Goal: Task Accomplishment & Management: Use online tool/utility

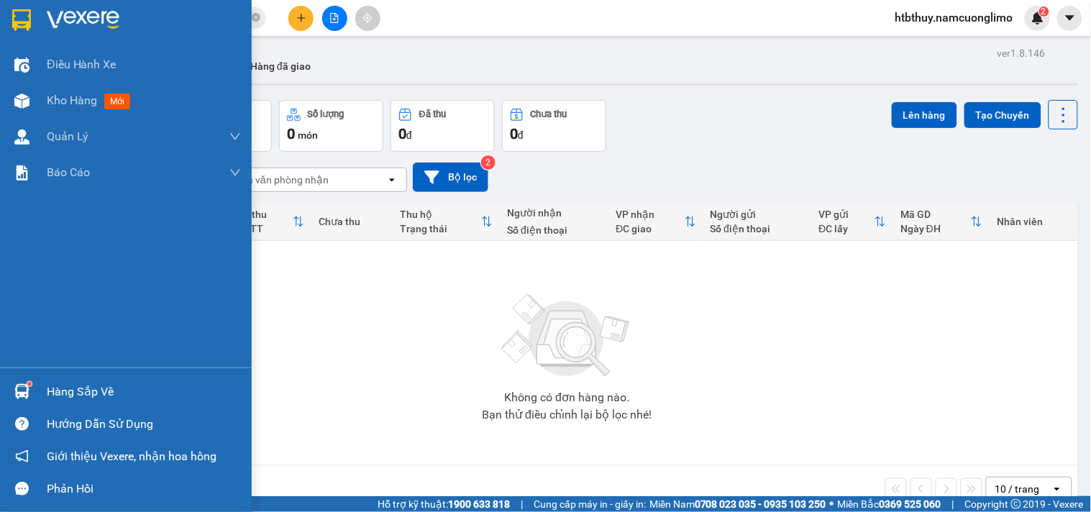
click at [22, 389] on img at bounding box center [21, 391] width 15 height 15
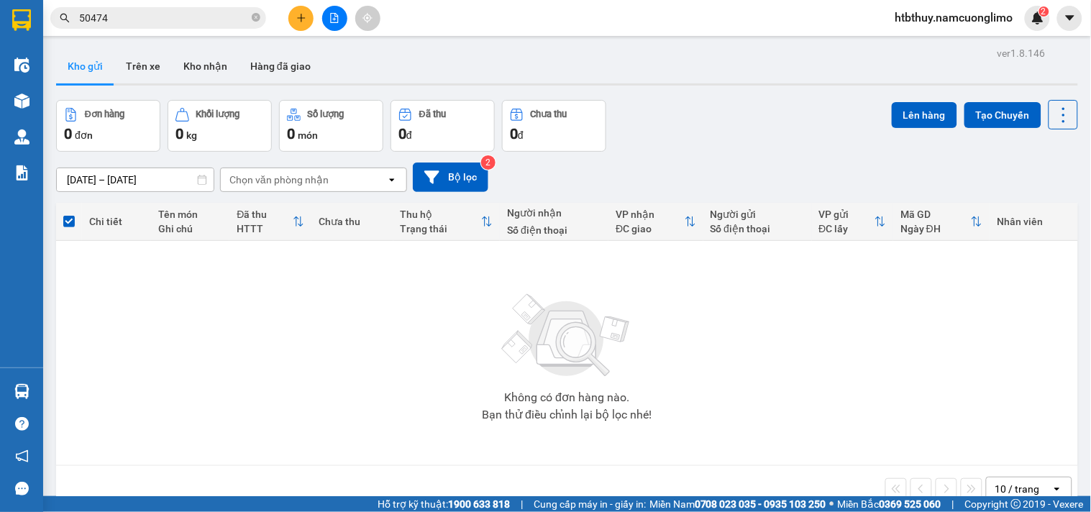
click at [836, 393] on section "Kết quả tìm kiếm ( 40 ) Bộ lọc Mã ĐH Trạng thái Món hàng Tổng cước Chưa cước Ng…" at bounding box center [545, 256] width 1091 height 512
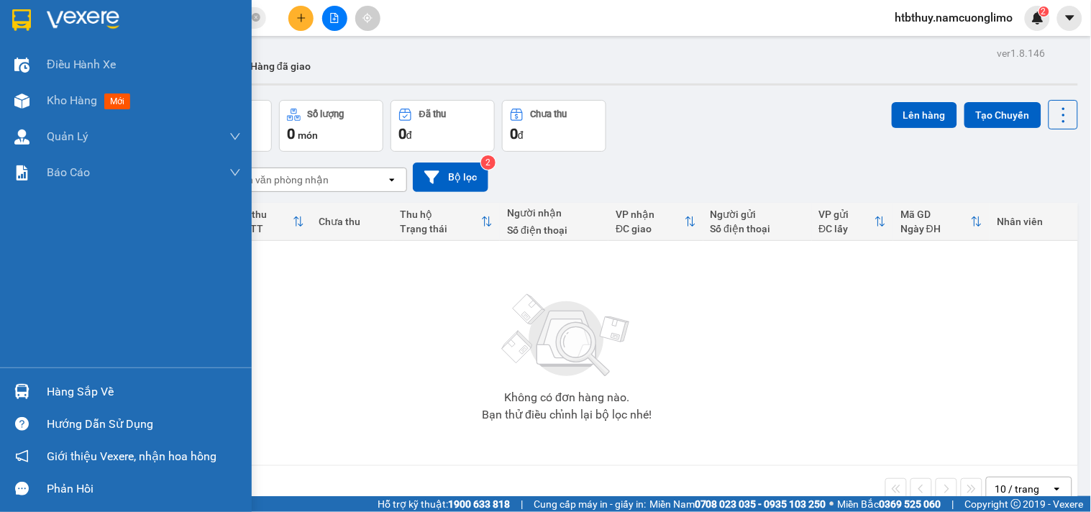
click at [27, 392] on img at bounding box center [21, 391] width 15 height 15
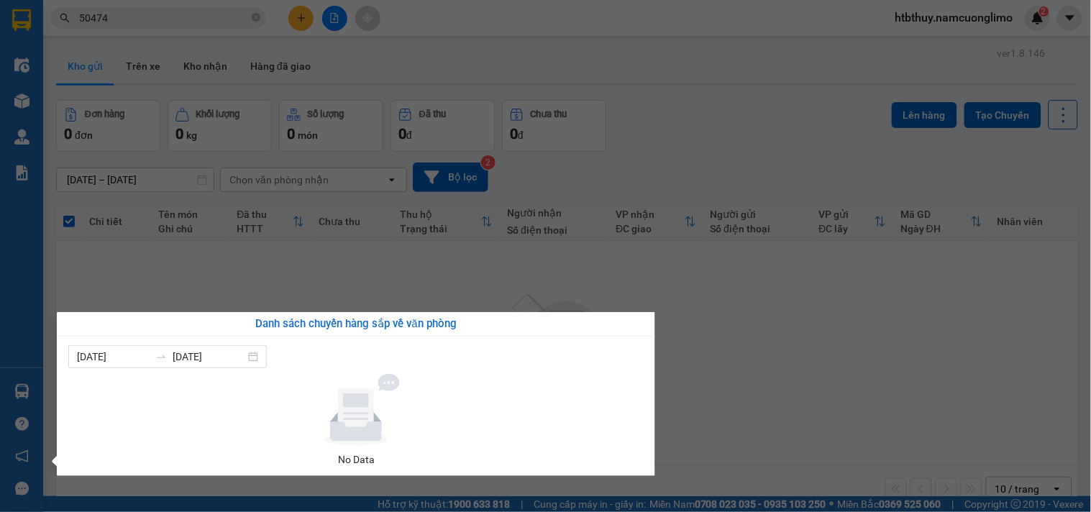
drag, startPoint x: 786, startPoint y: 368, endPoint x: 588, endPoint y: 214, distance: 250.7
click at [783, 368] on section "Kết quả tìm kiếm ( 40 ) Bộ lọc Mã ĐH Trạng thái Món hàng Tổng cước Chưa cước Ng…" at bounding box center [545, 256] width 1091 height 512
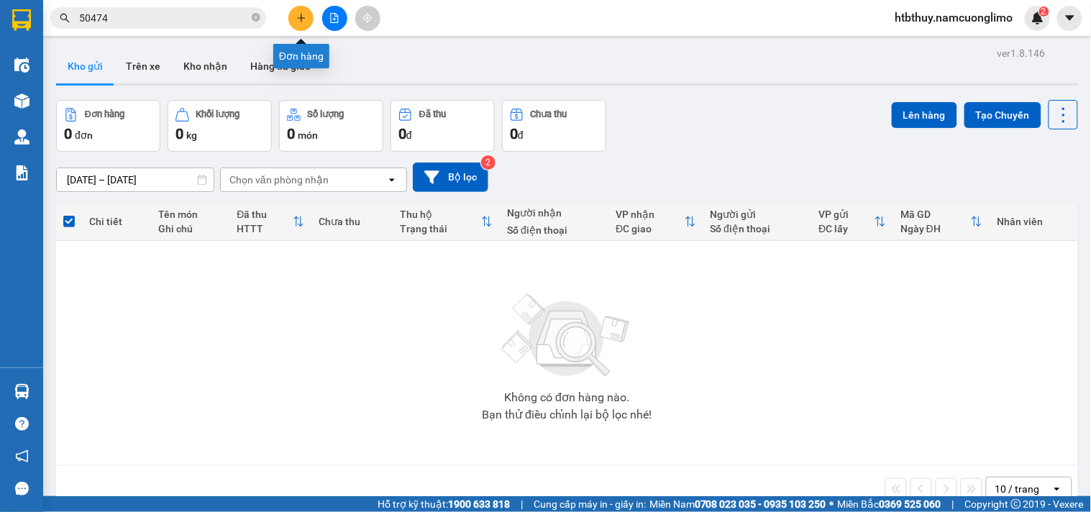
click at [303, 15] on icon "plus" at bounding box center [301, 18] width 10 height 10
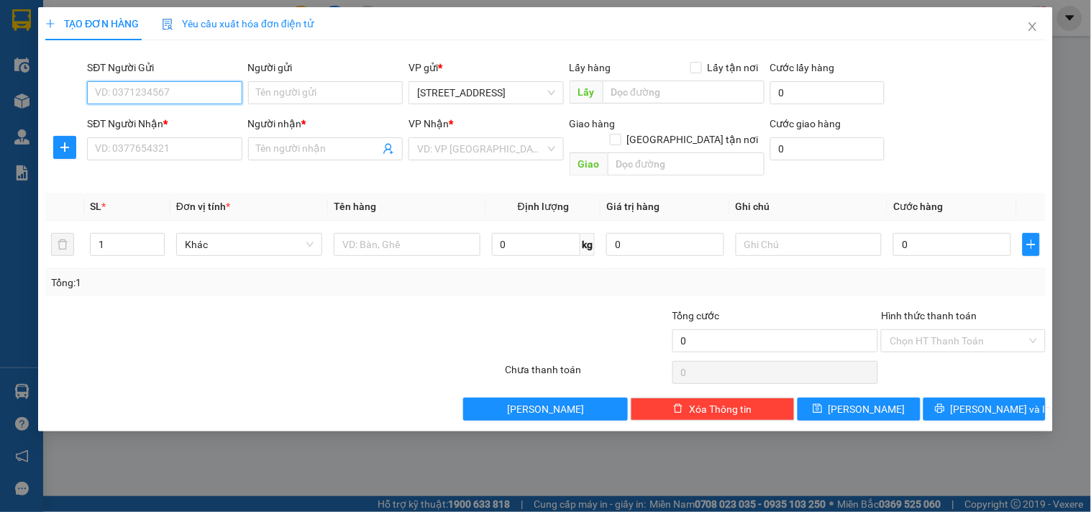
click at [198, 94] on input "SĐT Người Gửi" at bounding box center [164, 92] width 155 height 23
type input "0355462198"
click at [183, 114] on div "0355462198 - BÀ [PERSON_NAME]" at bounding box center [174, 122] width 157 height 16
type input "BÀ [PERSON_NAME]"
type input "0355462198"
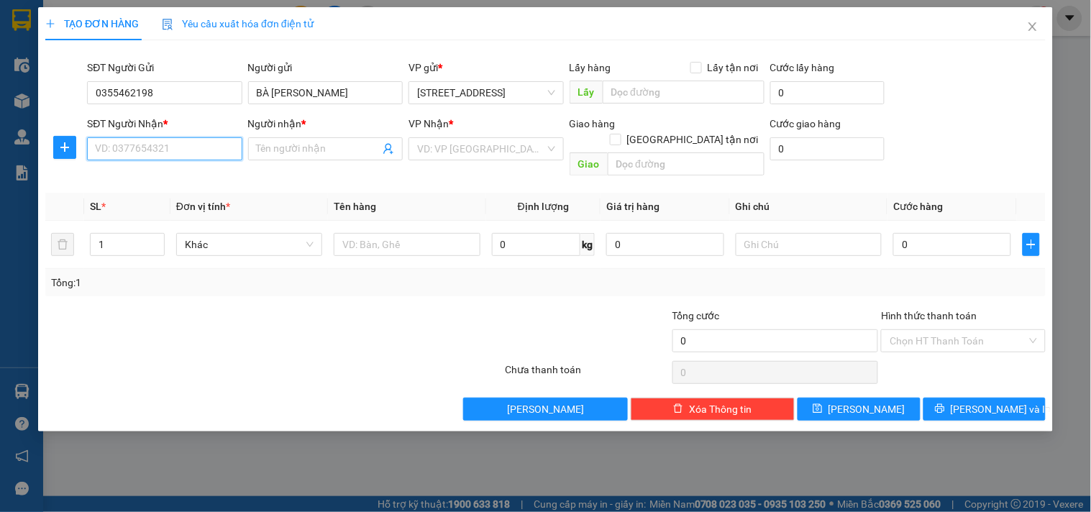
click at [181, 148] on input "SĐT Người Nhận *" at bounding box center [164, 148] width 155 height 23
type input "0943957227"
click at [191, 173] on div "0943957227 - thắng" at bounding box center [165, 178] width 138 height 16
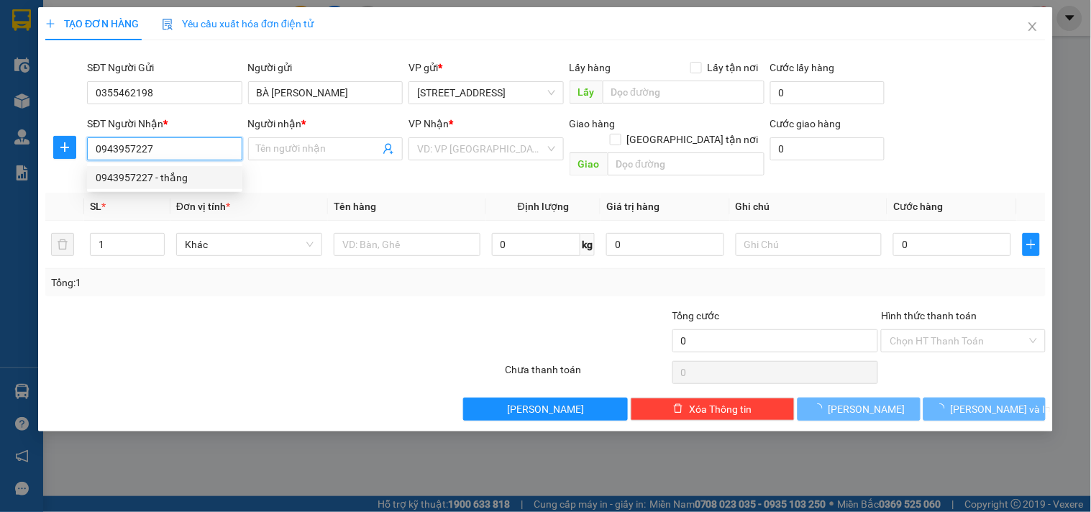
type input "thắng"
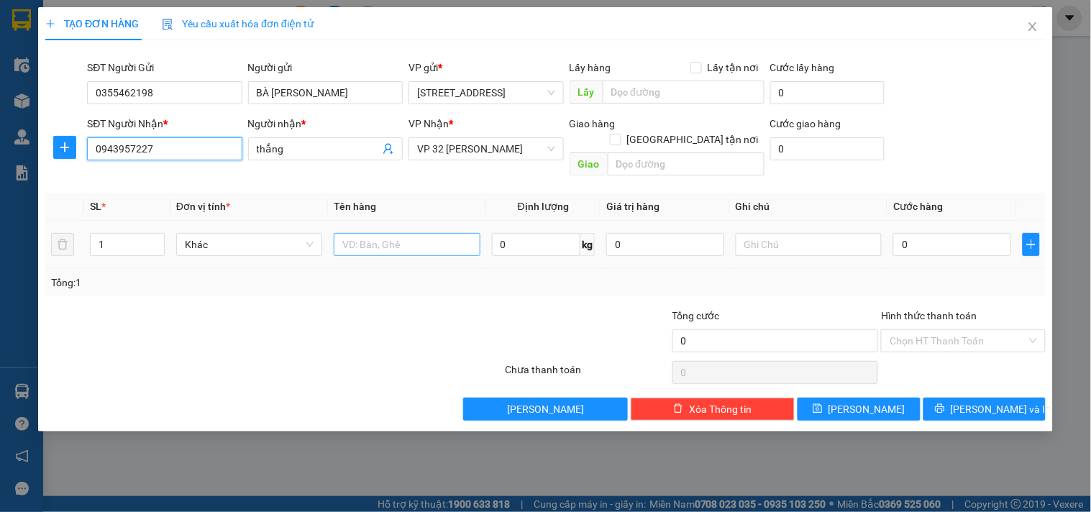
type input "0943957227"
click at [392, 233] on input "text" at bounding box center [407, 244] width 146 height 23
type input "HS"
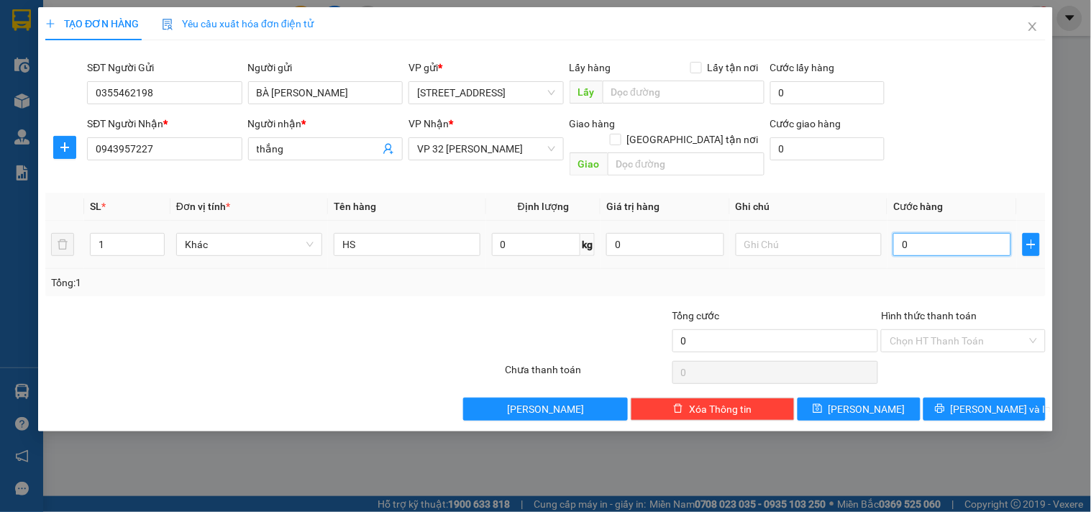
click at [946, 233] on input "0" at bounding box center [953, 244] width 118 height 23
type input "2"
type input "20"
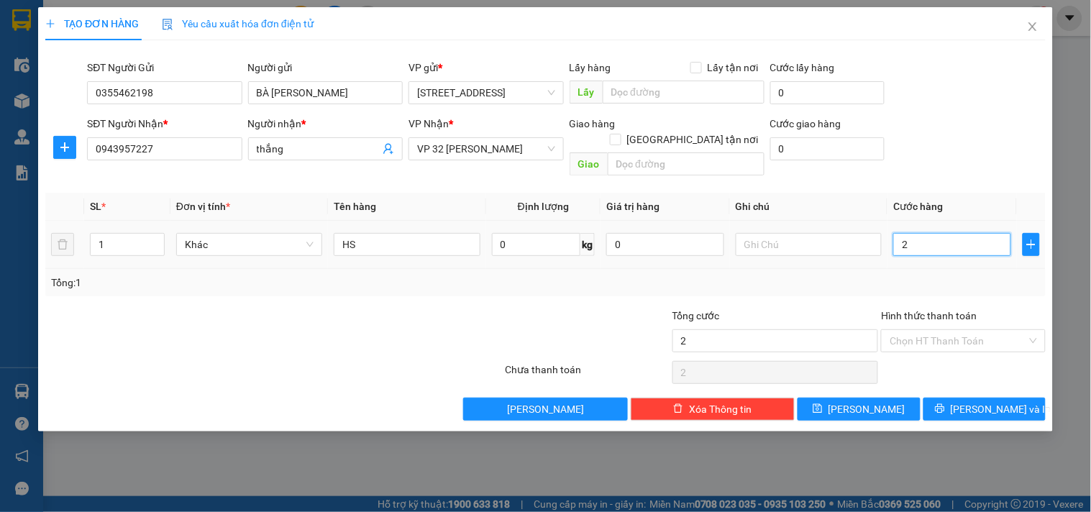
type input "20"
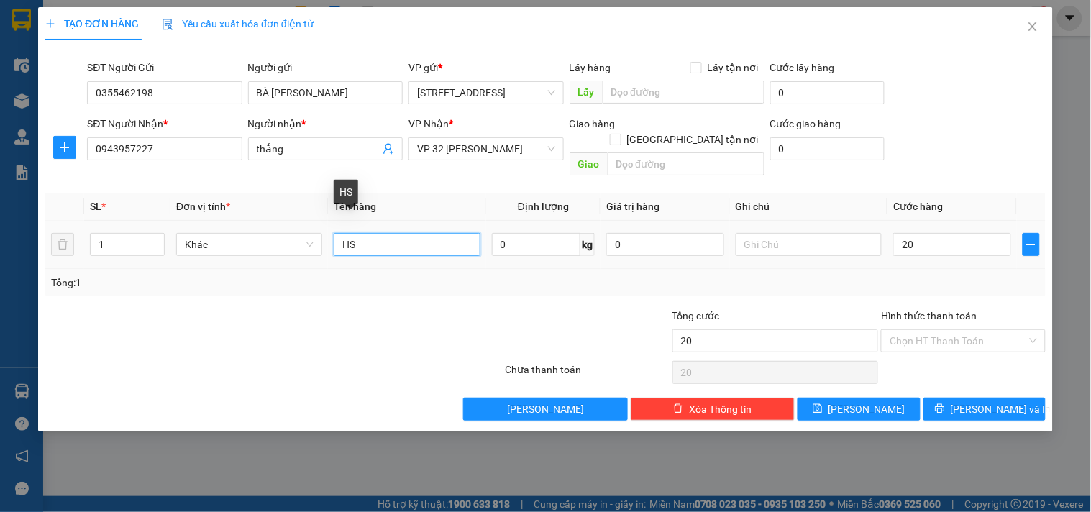
type input "20.000"
click at [392, 233] on input "HS" at bounding box center [407, 244] width 146 height 23
type input "H"
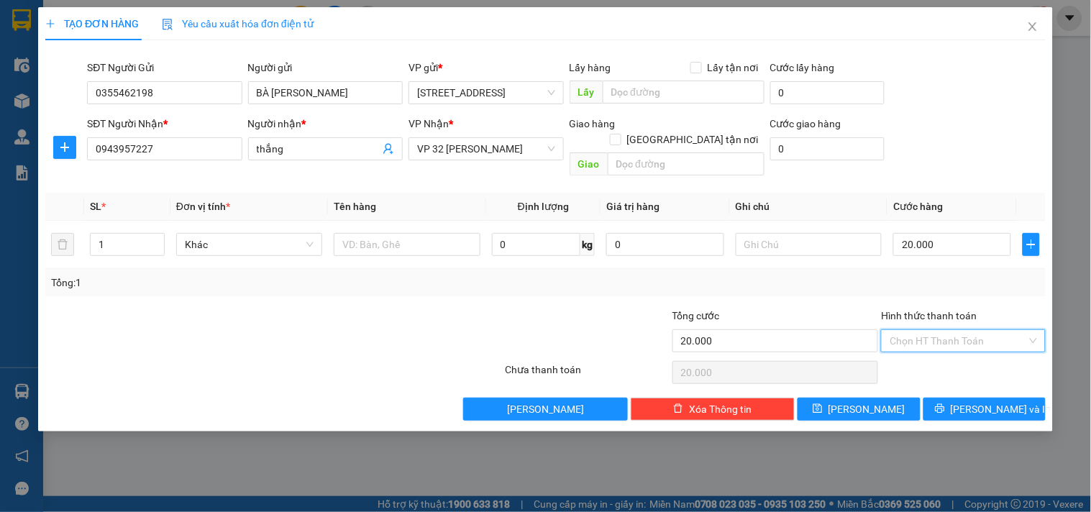
click at [980, 330] on input "Hình thức thanh toán" at bounding box center [958, 341] width 137 height 22
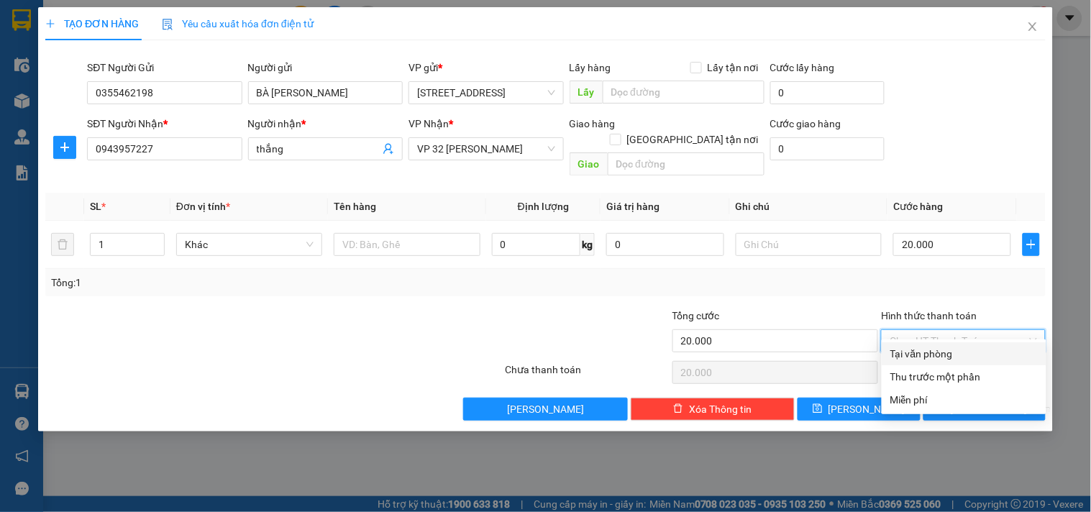
click at [942, 347] on div "Tại văn phòng" at bounding box center [964, 354] width 147 height 16
type input "0"
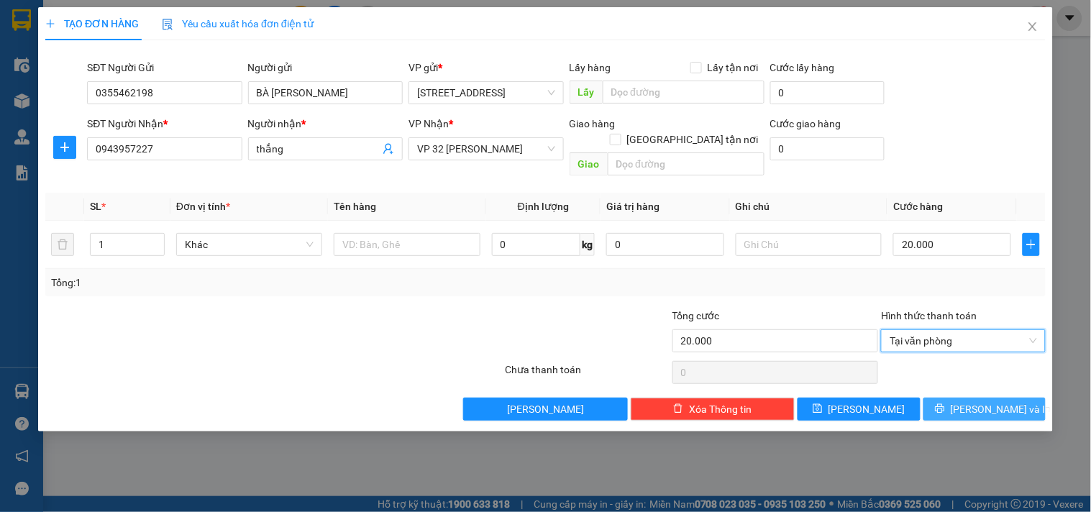
click at [995, 401] on span "[PERSON_NAME] và In" at bounding box center [1001, 409] width 101 height 16
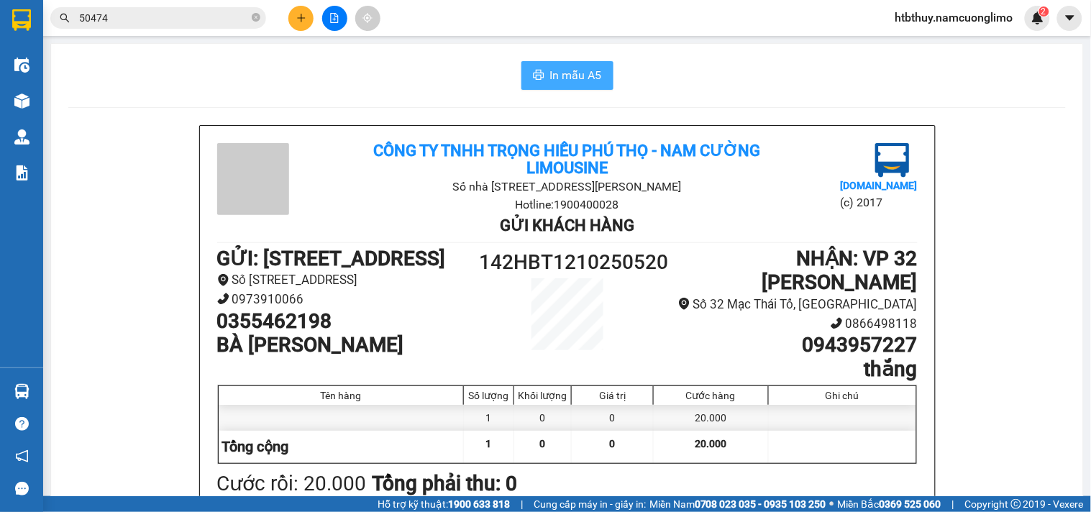
click at [563, 71] on span "In mẫu A5" at bounding box center [576, 75] width 52 height 18
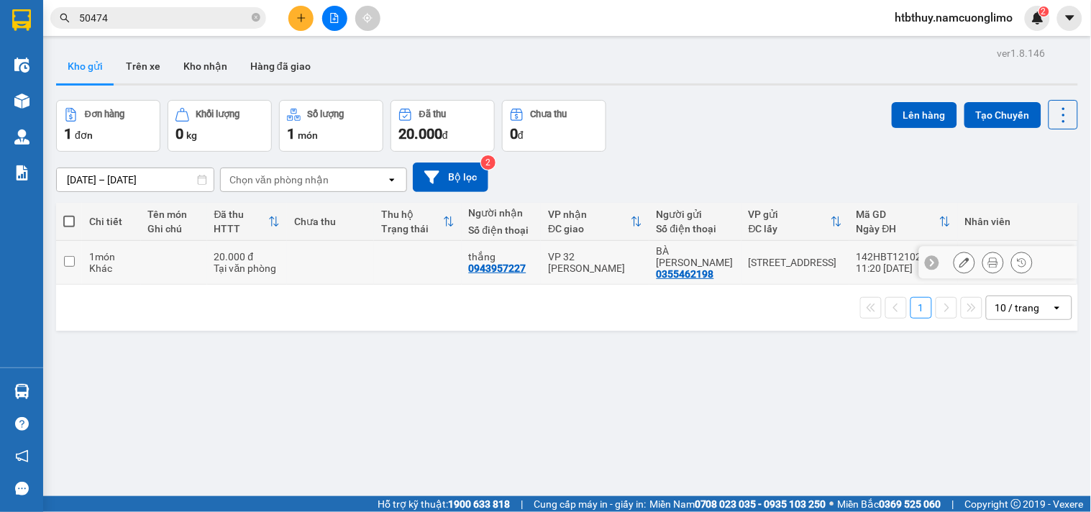
click at [71, 256] on input "checkbox" at bounding box center [69, 261] width 11 height 11
checkbox input "true"
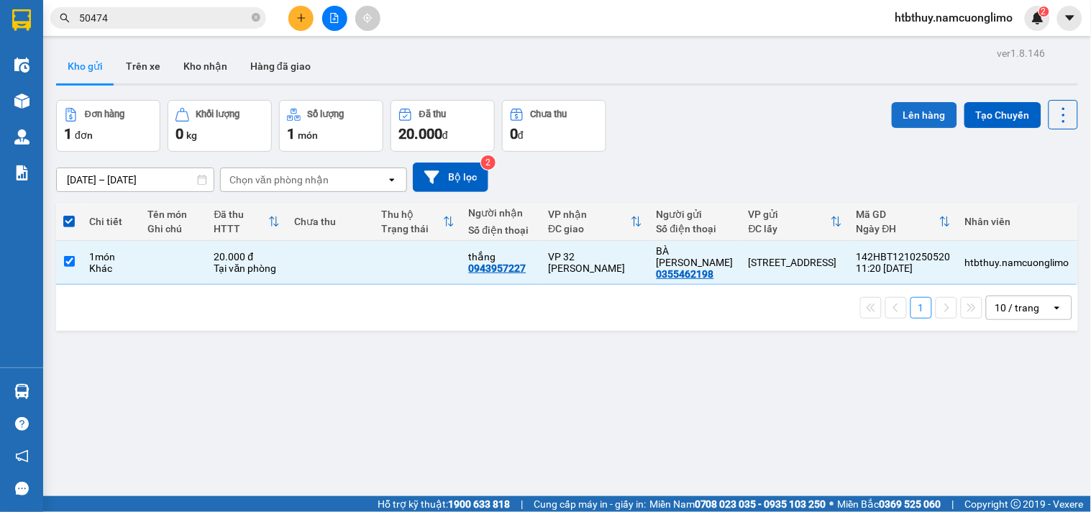
click at [919, 113] on button "Lên hàng" at bounding box center [924, 115] width 65 height 26
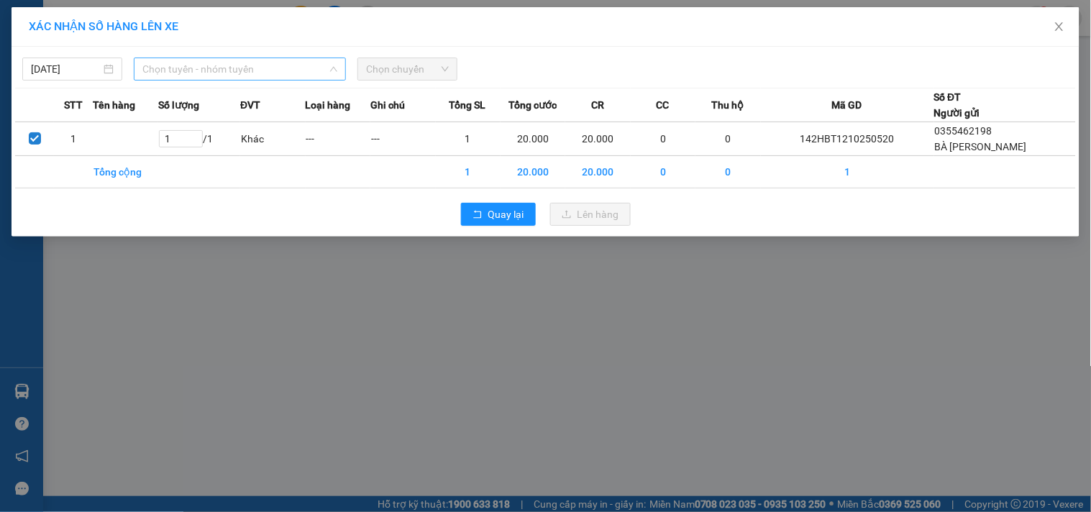
click at [267, 65] on span "Chọn tuyến - nhóm tuyến" at bounding box center [239, 69] width 195 height 22
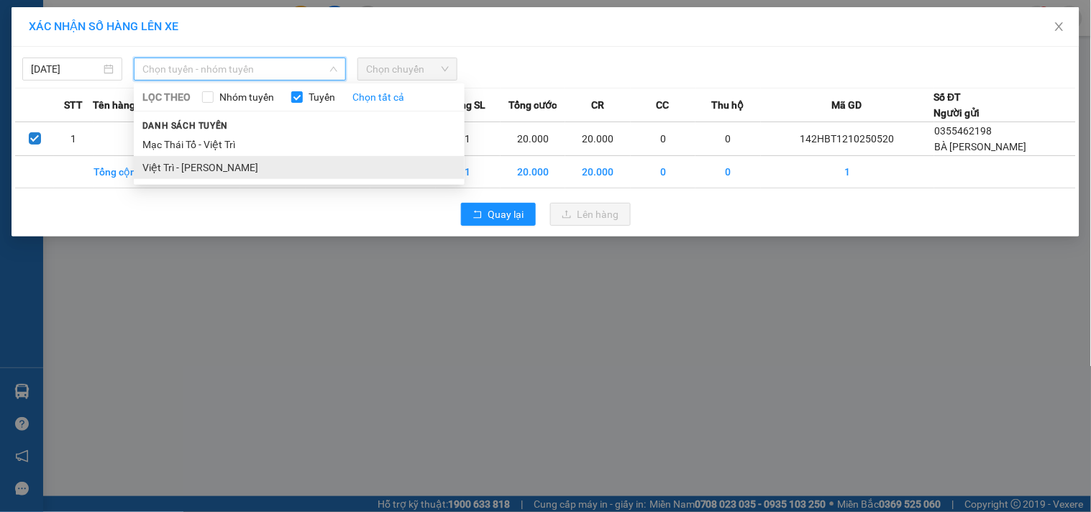
click at [241, 162] on li "Việt Trì - [PERSON_NAME]" at bounding box center [299, 167] width 331 height 23
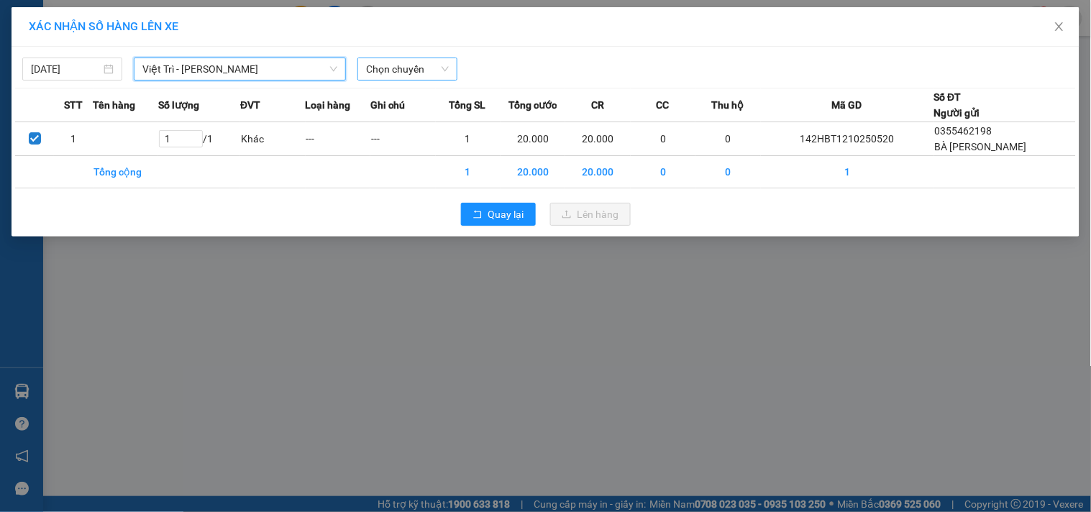
click at [406, 67] on span "Chọn chuyến" at bounding box center [407, 69] width 83 height 22
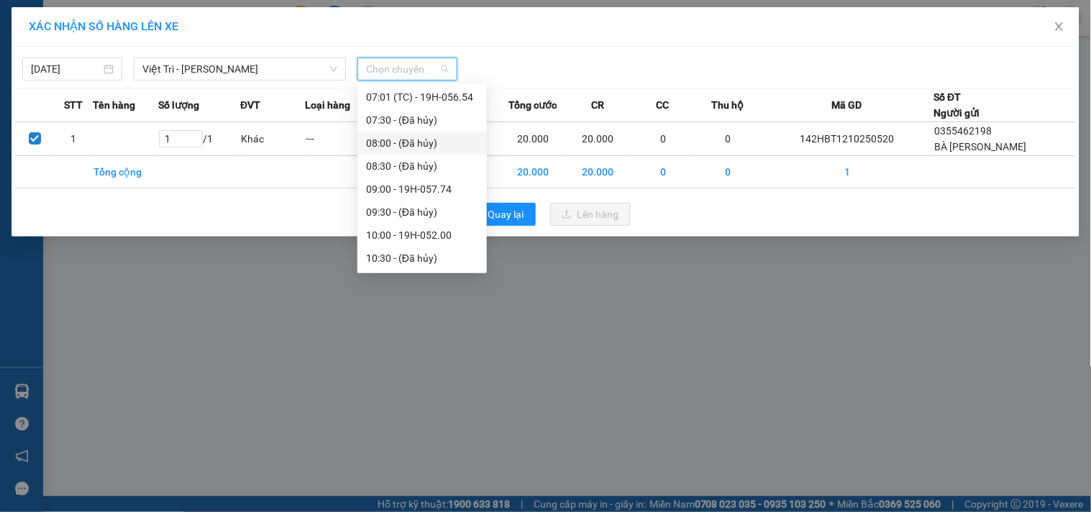
scroll to position [240, 0]
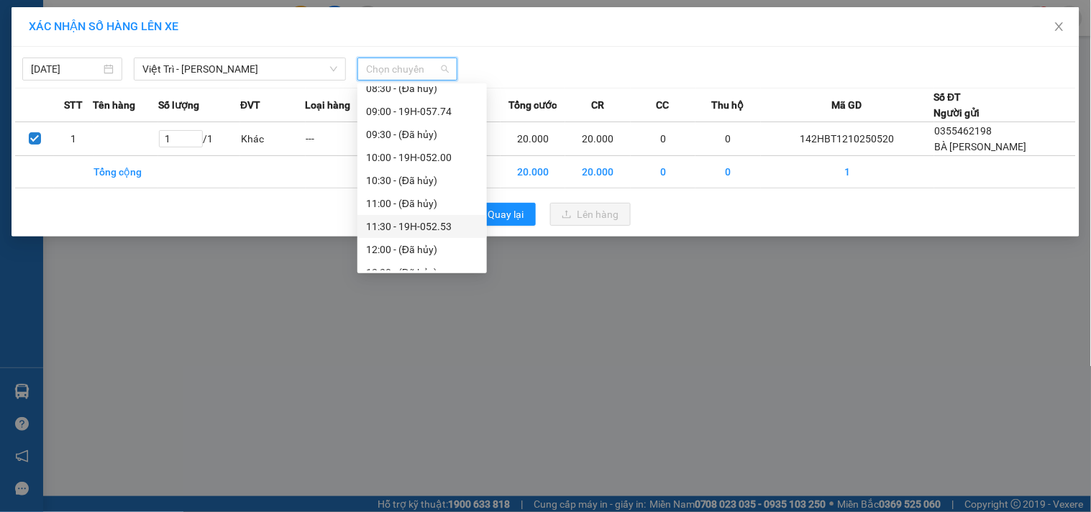
click at [414, 221] on div "11:30 - 19H-052.53" at bounding box center [422, 227] width 112 height 16
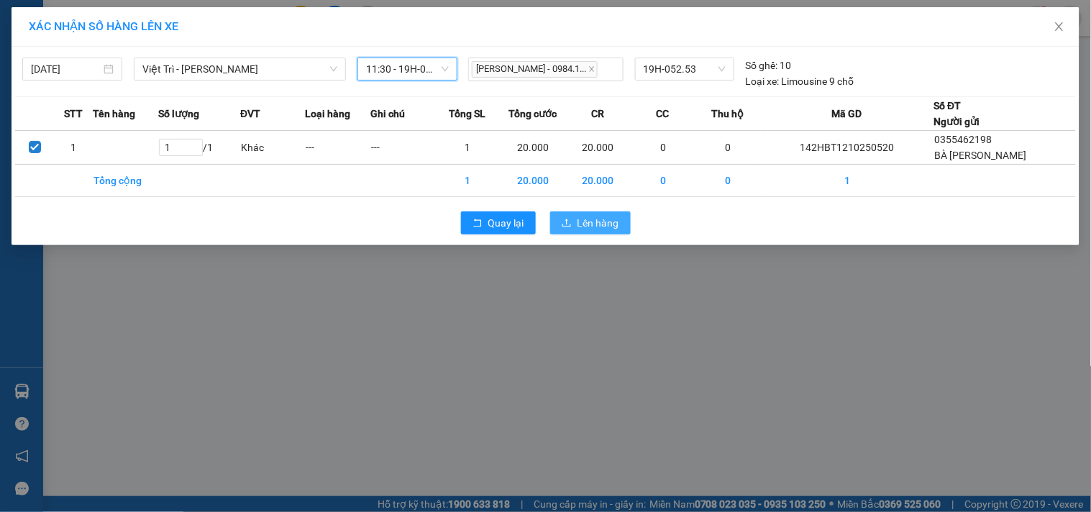
click at [588, 219] on span "Lên hàng" at bounding box center [599, 223] width 42 height 16
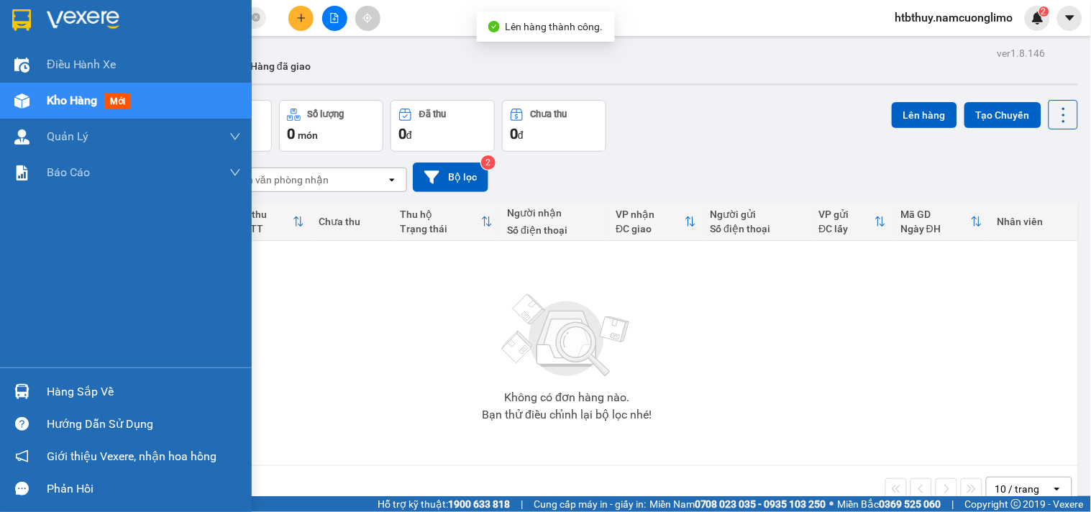
click at [18, 391] on img at bounding box center [21, 391] width 15 height 15
